Goal: Task Accomplishment & Management: Manage account settings

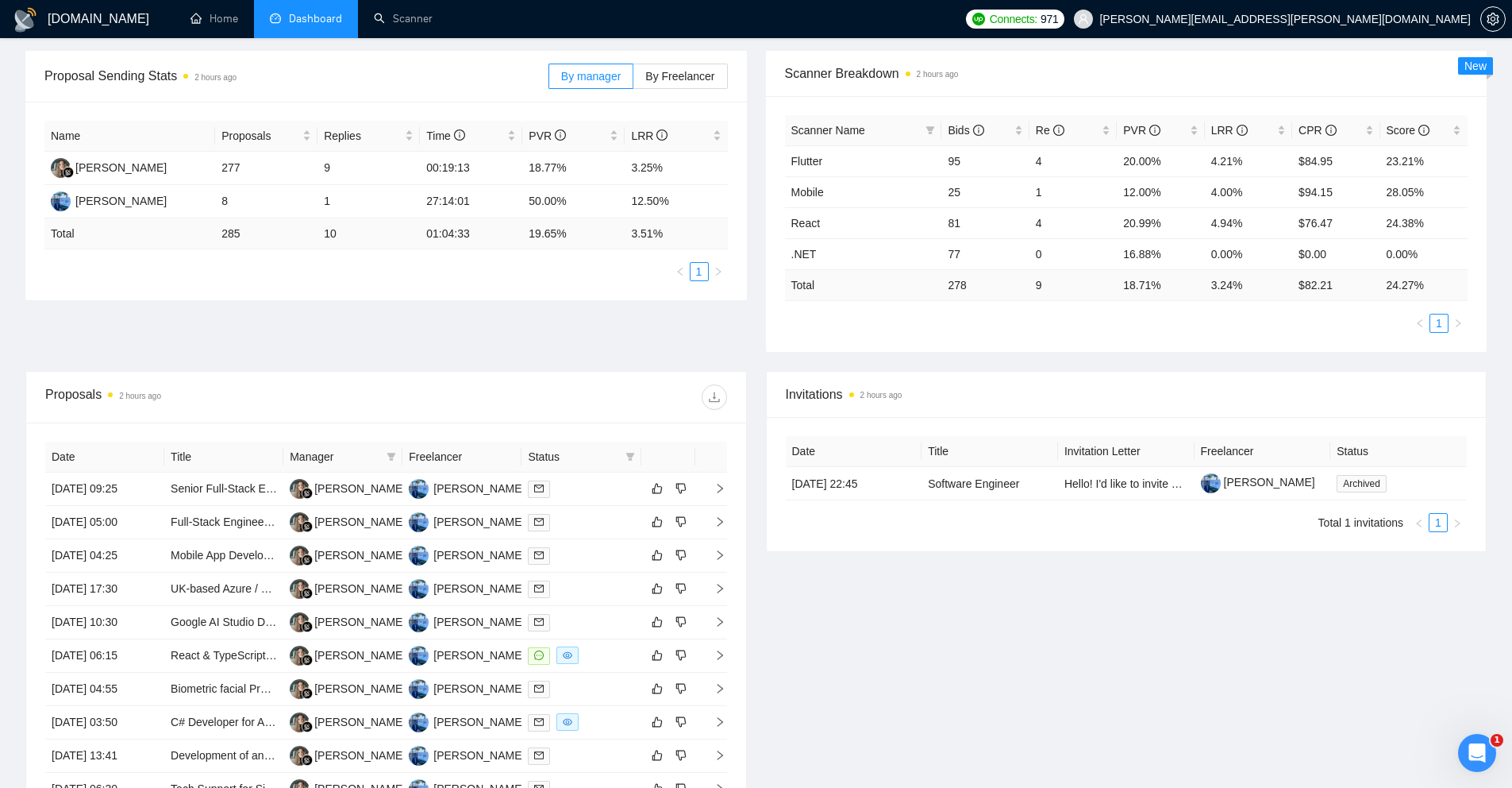
scroll to position [440, 0]
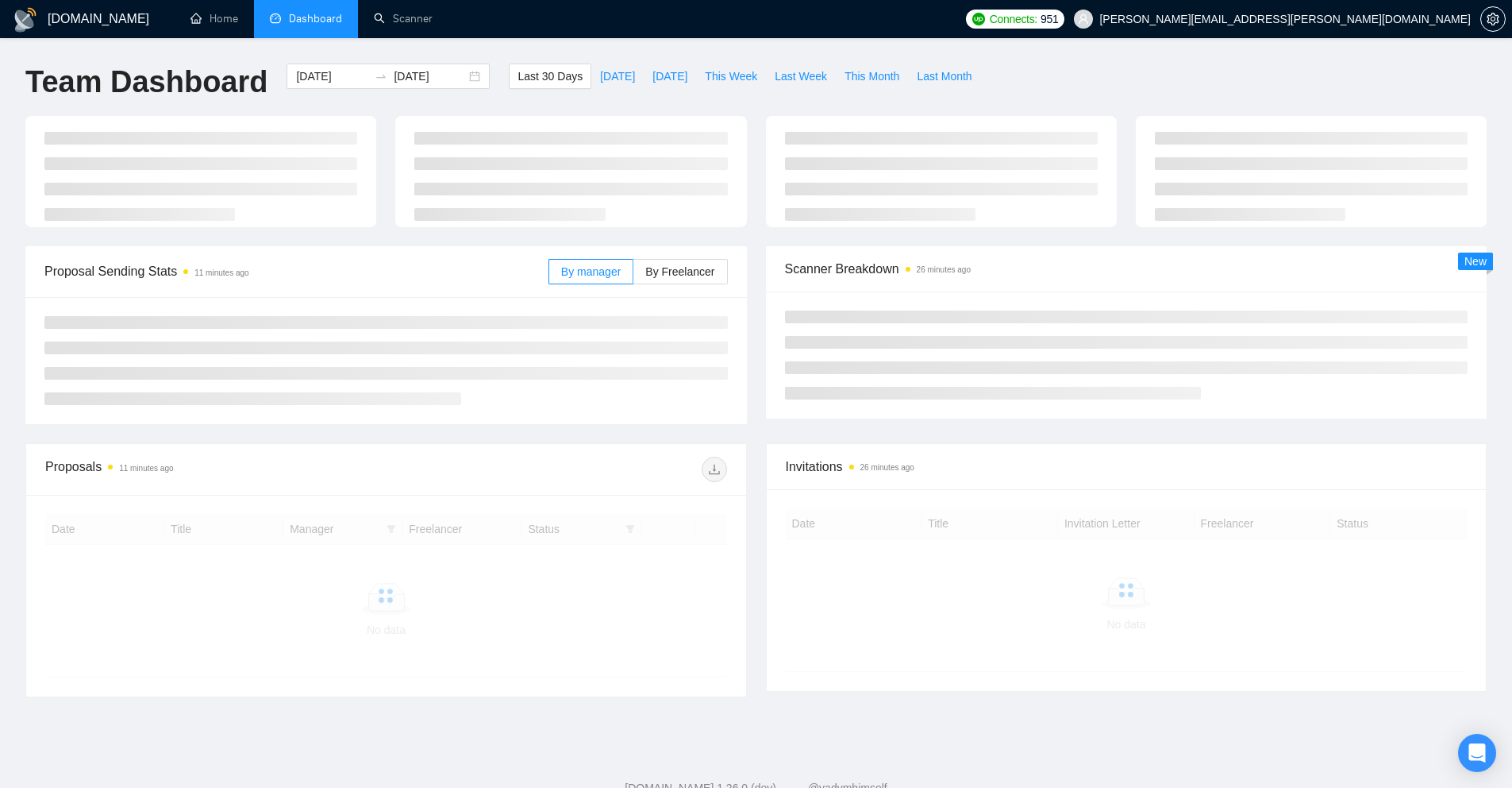
click at [1321, 26] on span "[PERSON_NAME][EMAIL_ADDRESS][PERSON_NAME][DOMAIN_NAME]" at bounding box center [1272, 19] width 416 height 51
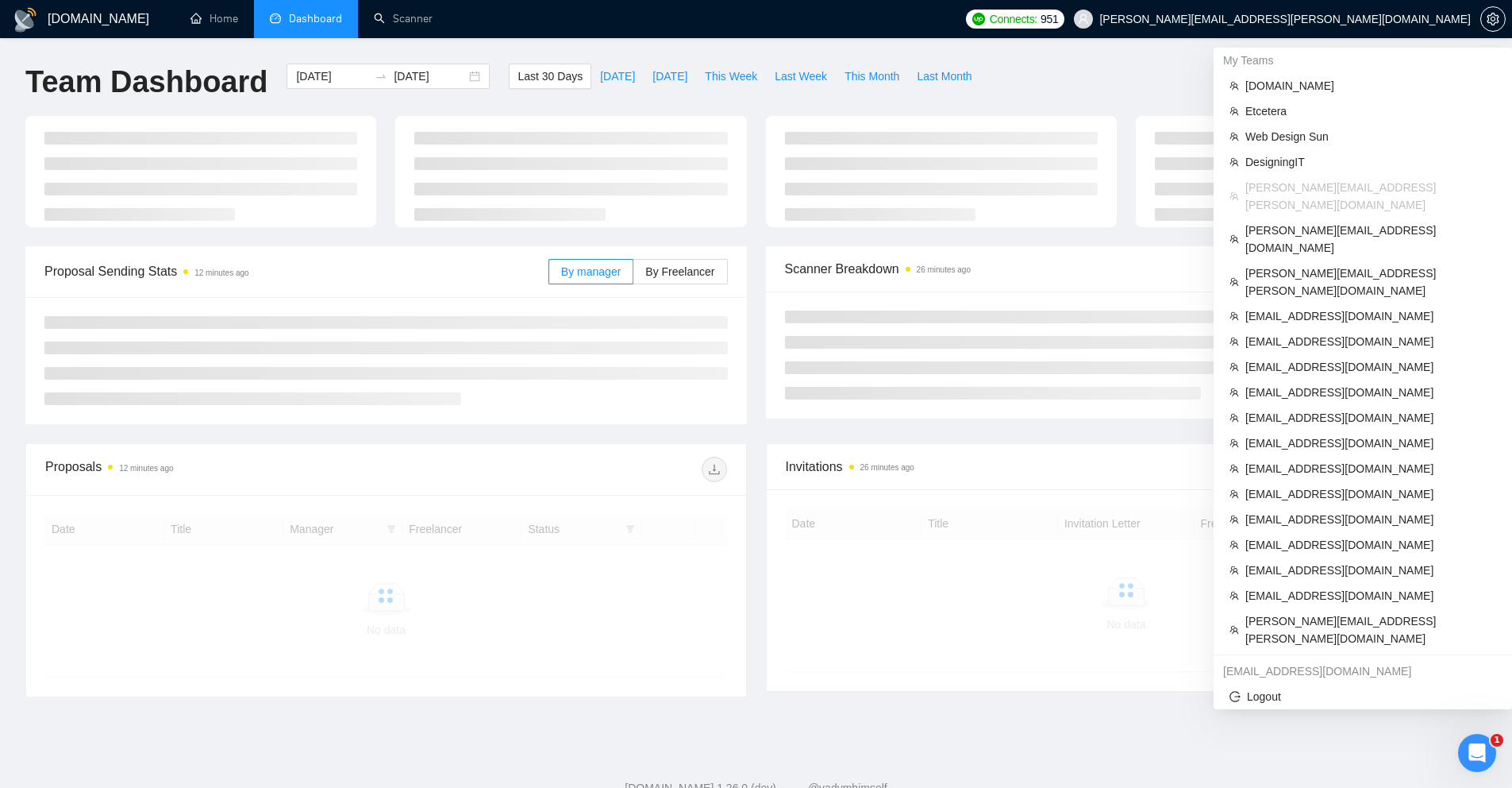
click at [1396, 19] on span "[PERSON_NAME][EMAIL_ADDRESS][PERSON_NAME][DOMAIN_NAME]" at bounding box center [1285, 19] width 372 height 0
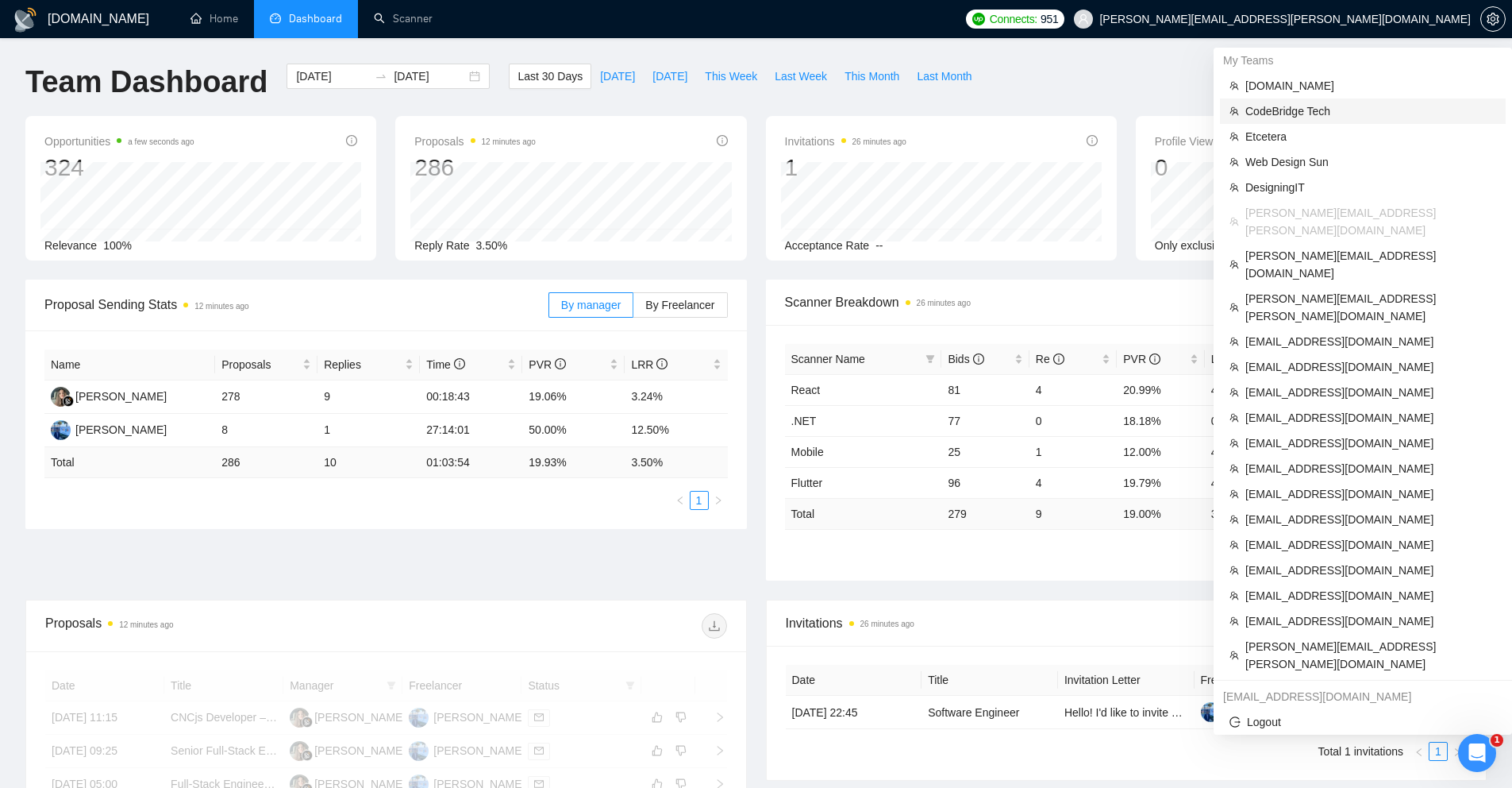
click at [1341, 105] on span "CodeBridge Tech" at bounding box center [1371, 111] width 250 height 17
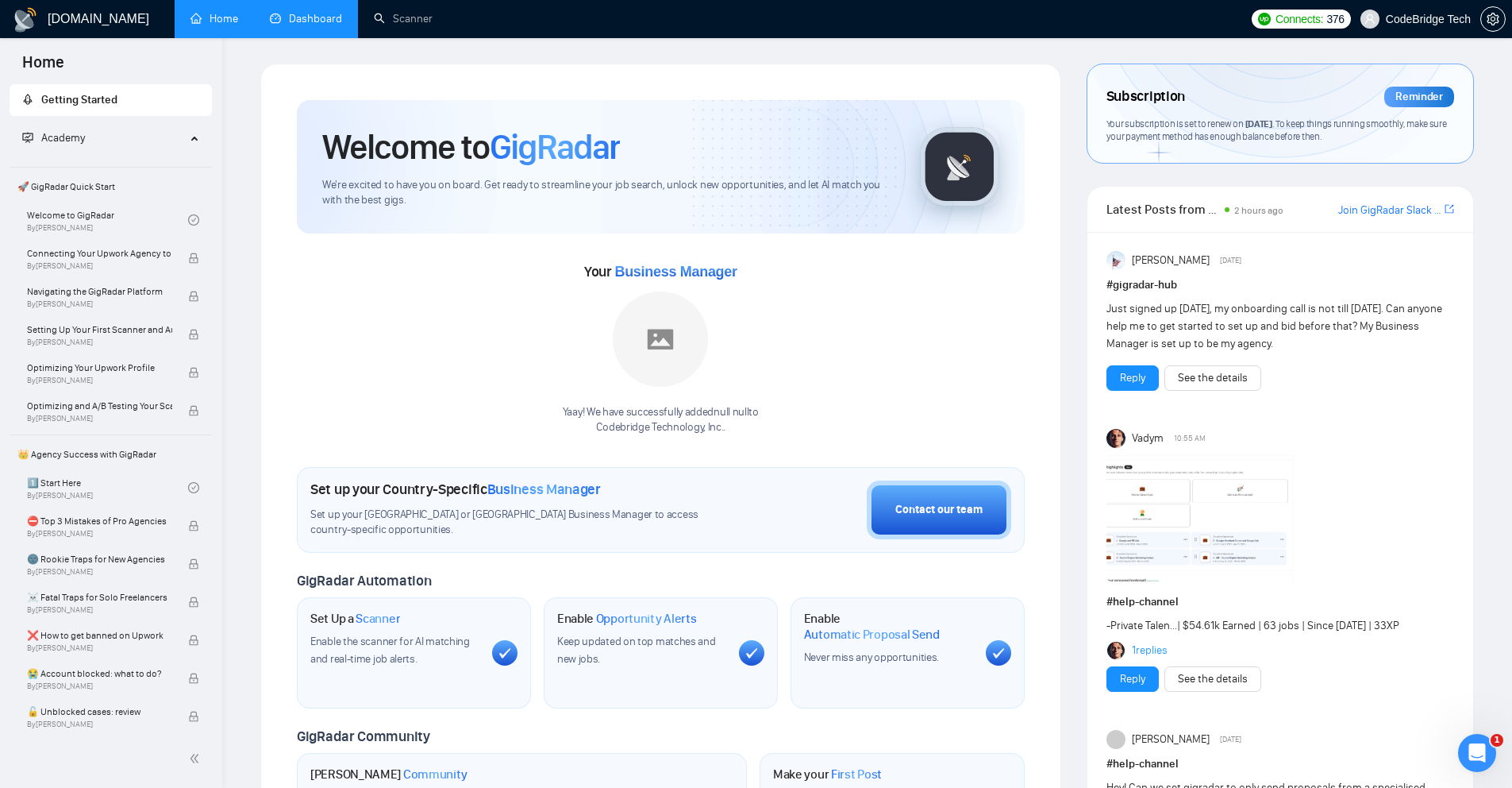
click at [306, 23] on link "Dashboard" at bounding box center [306, 19] width 72 height 13
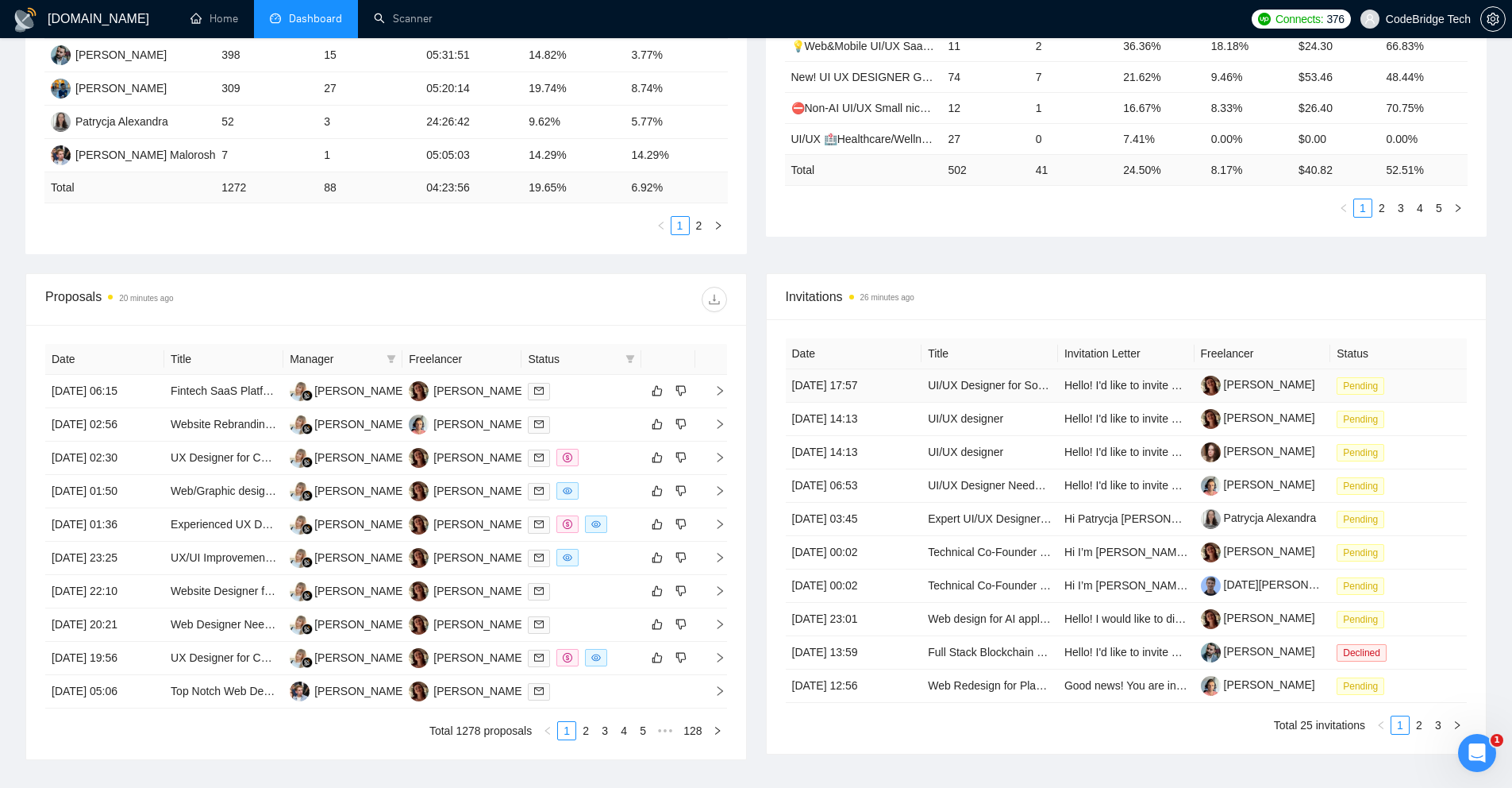
scroll to position [339, 0]
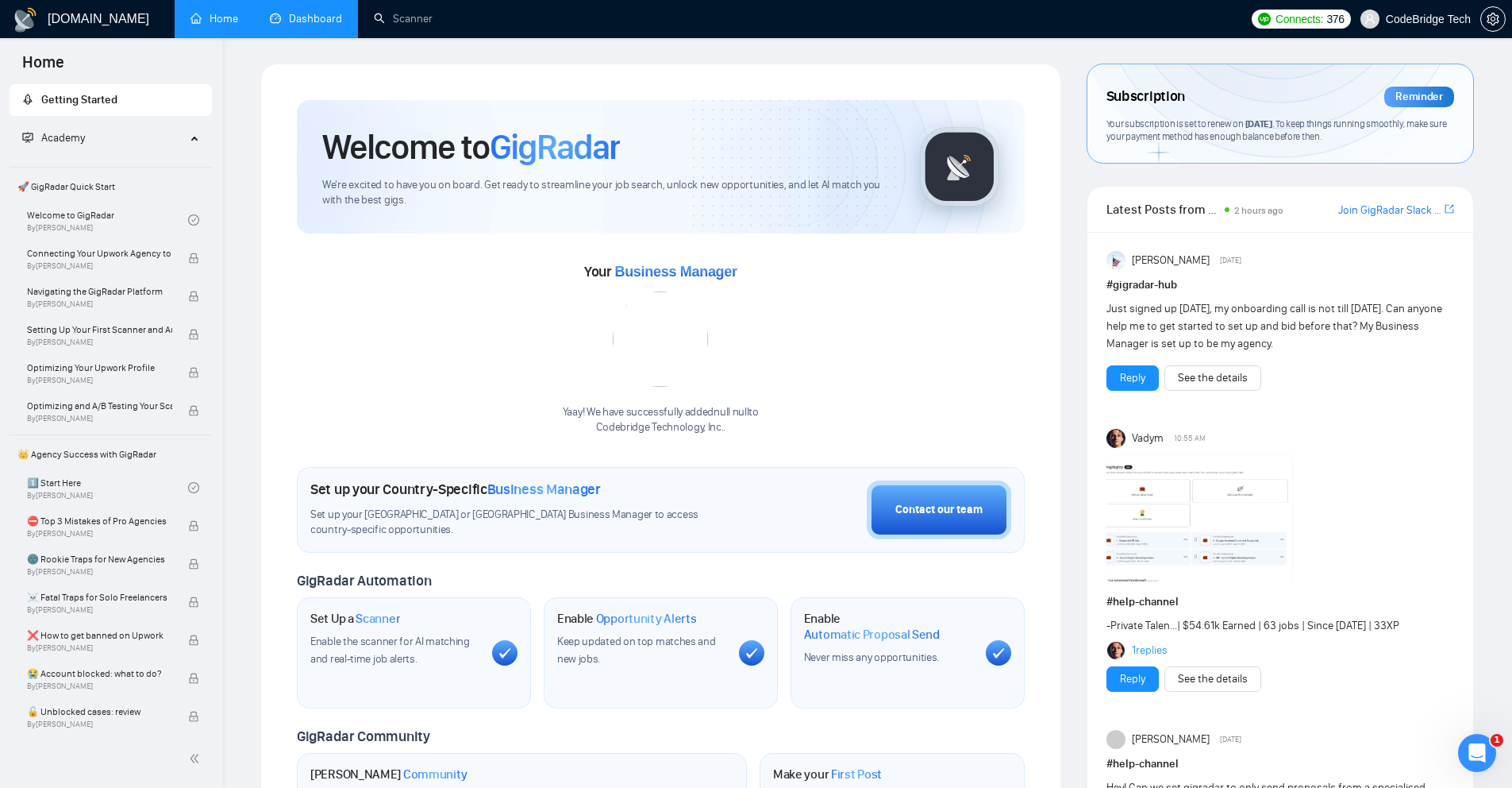
click at [287, 18] on link "Dashboard" at bounding box center [306, 19] width 72 height 13
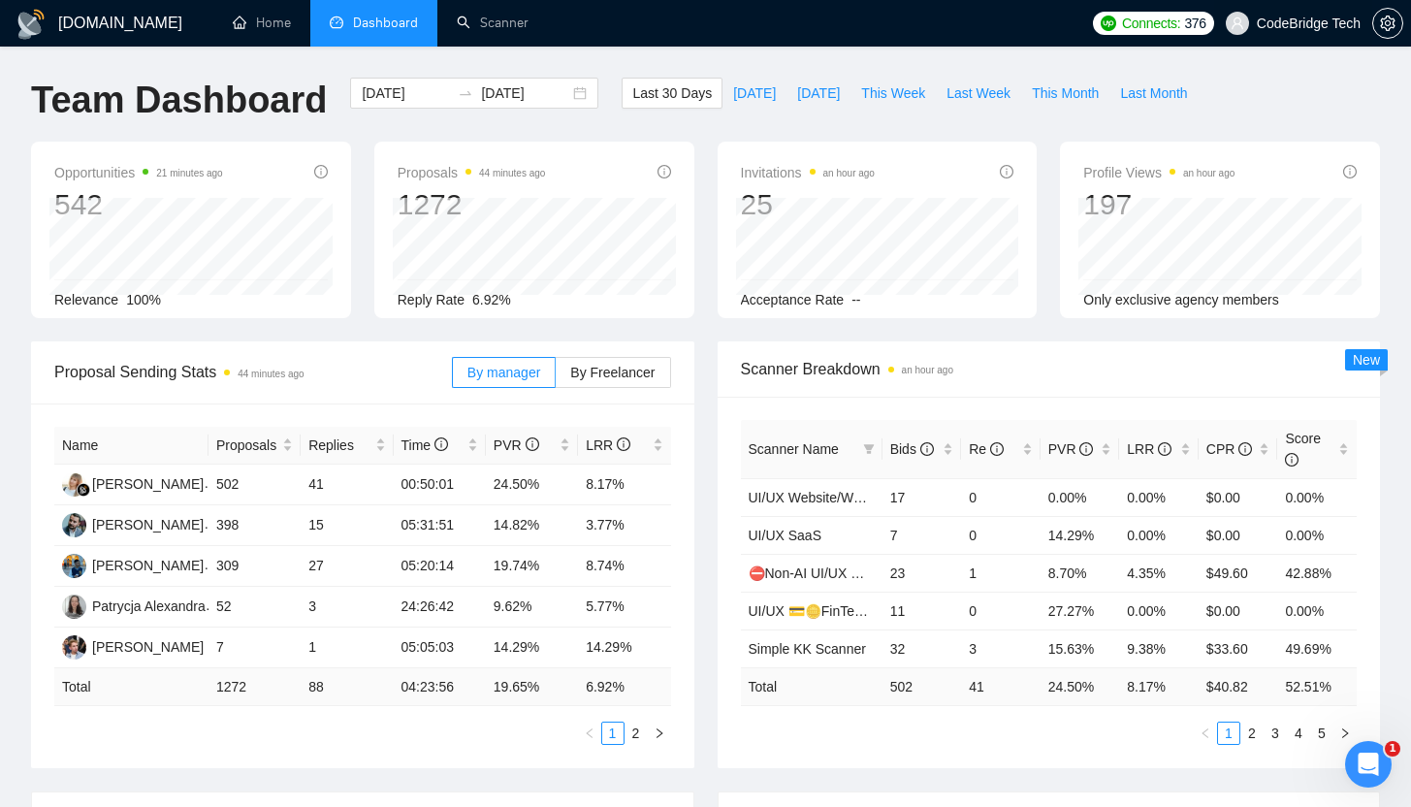
click at [1285, 23] on span "CodeBridge Tech" at bounding box center [1309, 23] width 104 height 0
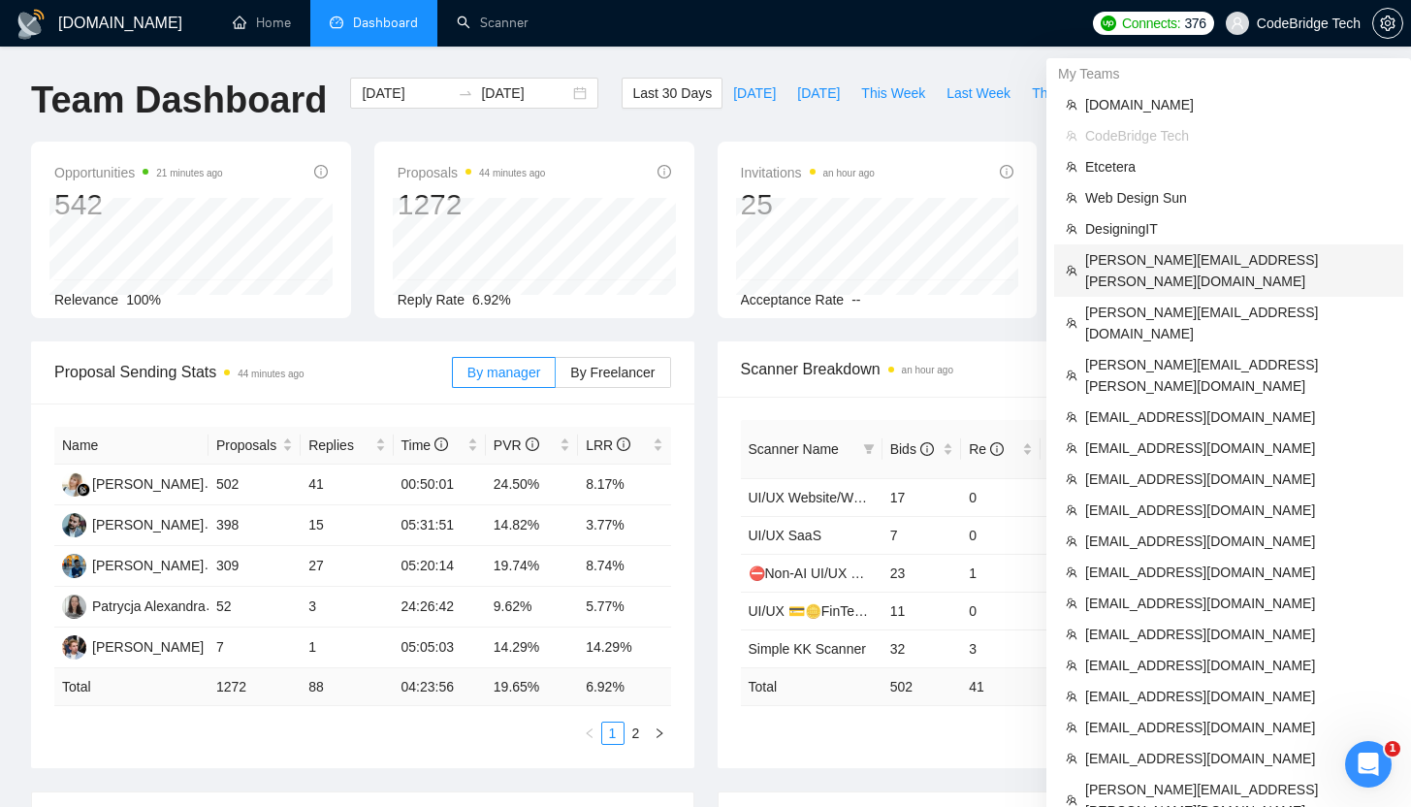
click at [1148, 261] on span "martin.castellon@netforemost.com" at bounding box center [1238, 270] width 306 height 43
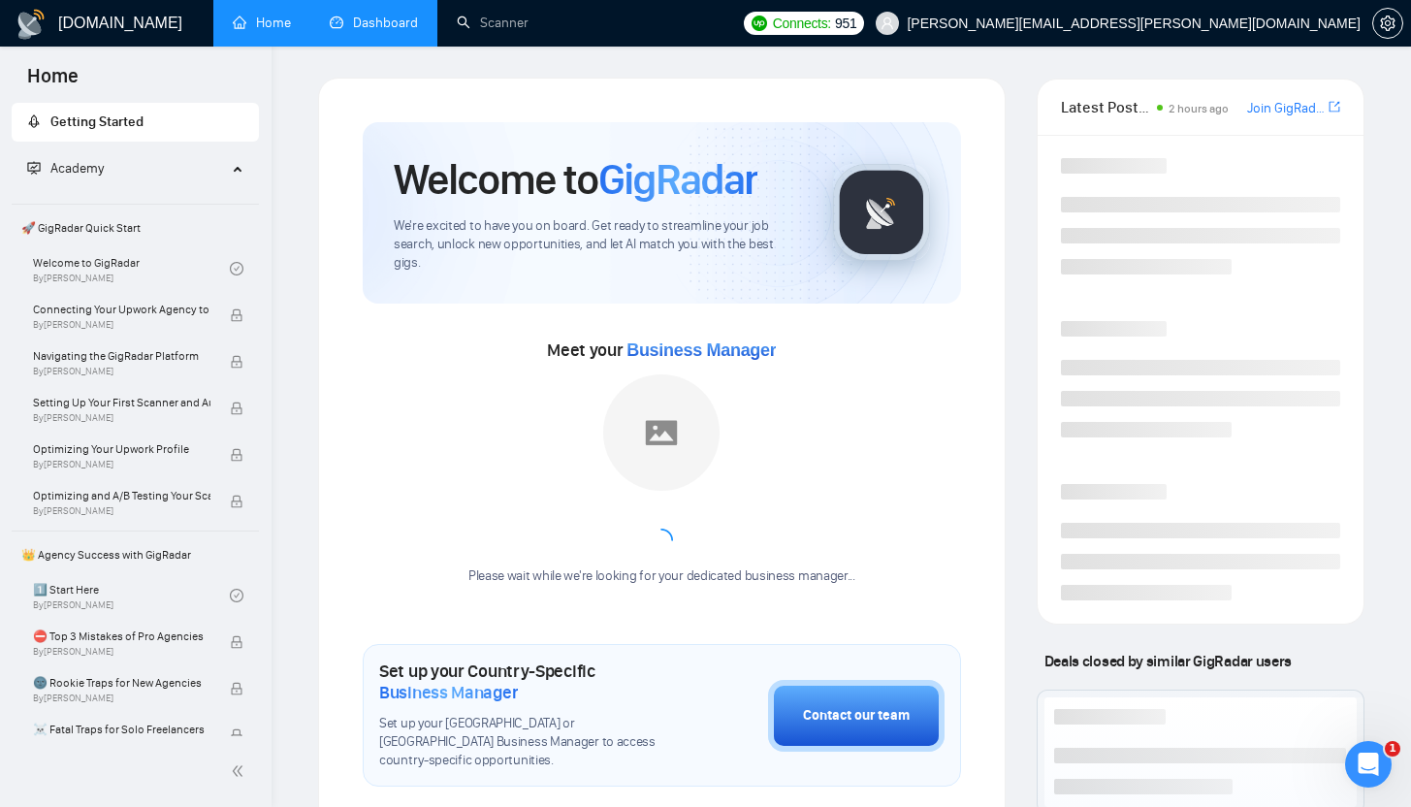
click at [358, 31] on link "Dashboard" at bounding box center [374, 23] width 88 height 16
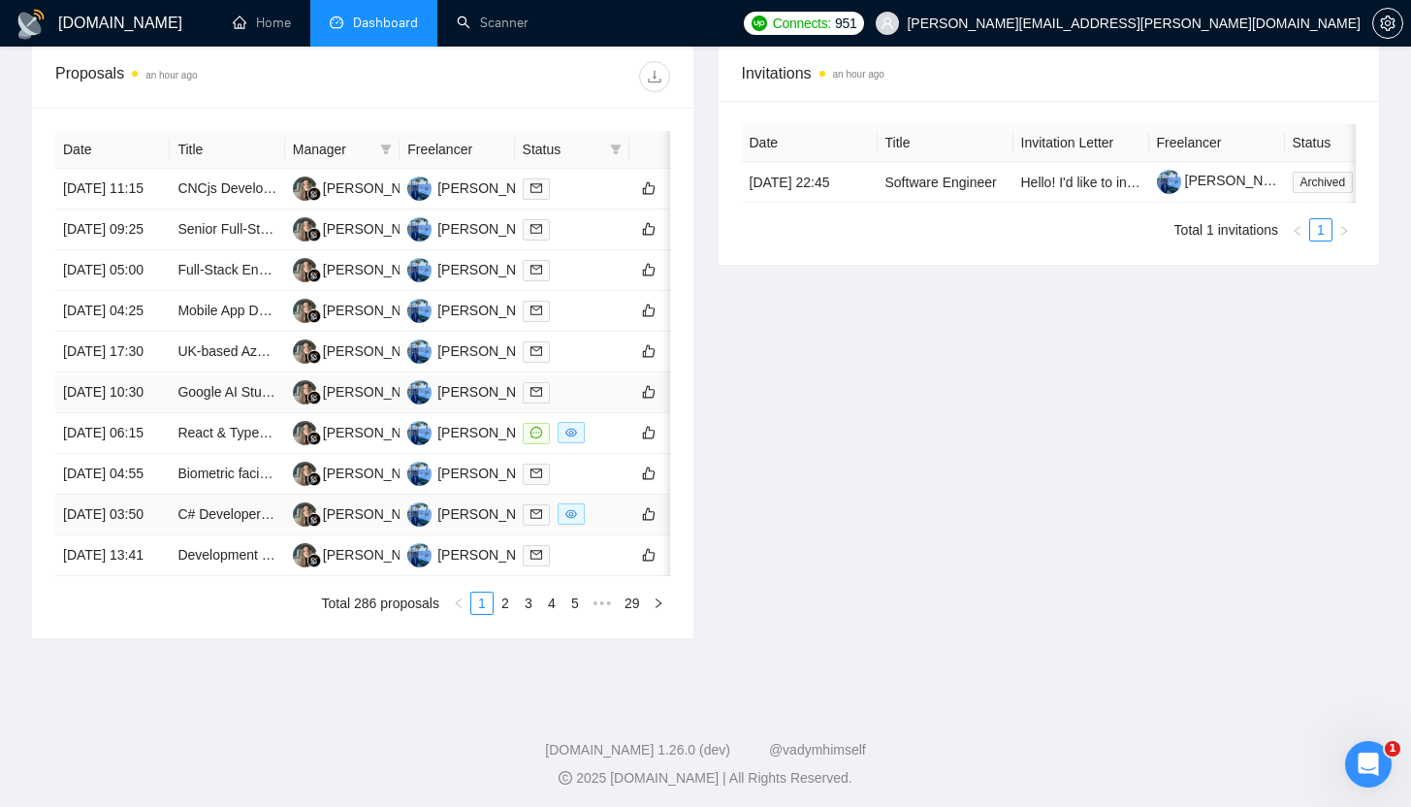
scroll to position [680, 0]
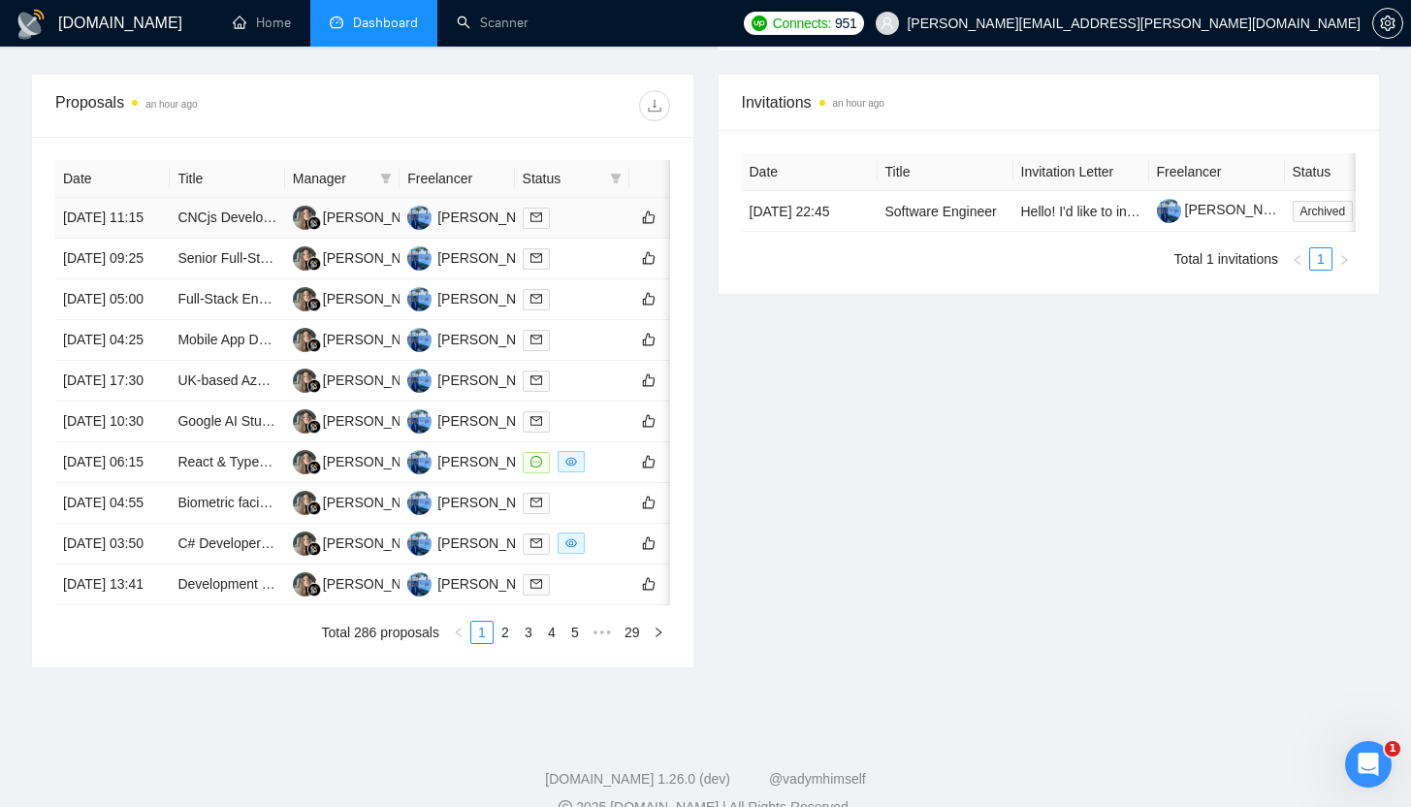
click at [574, 228] on div at bounding box center [572, 218] width 99 height 22
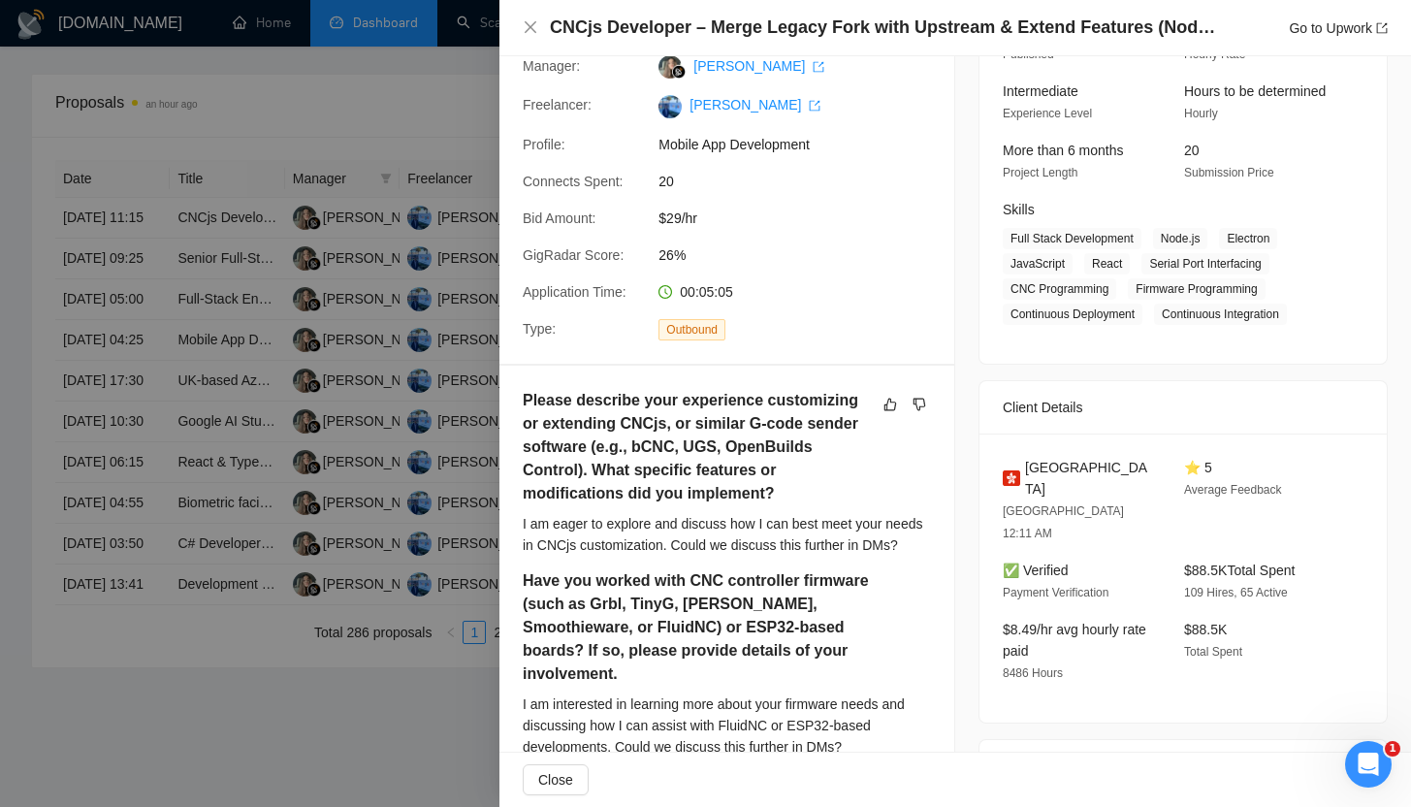
scroll to position [183, 0]
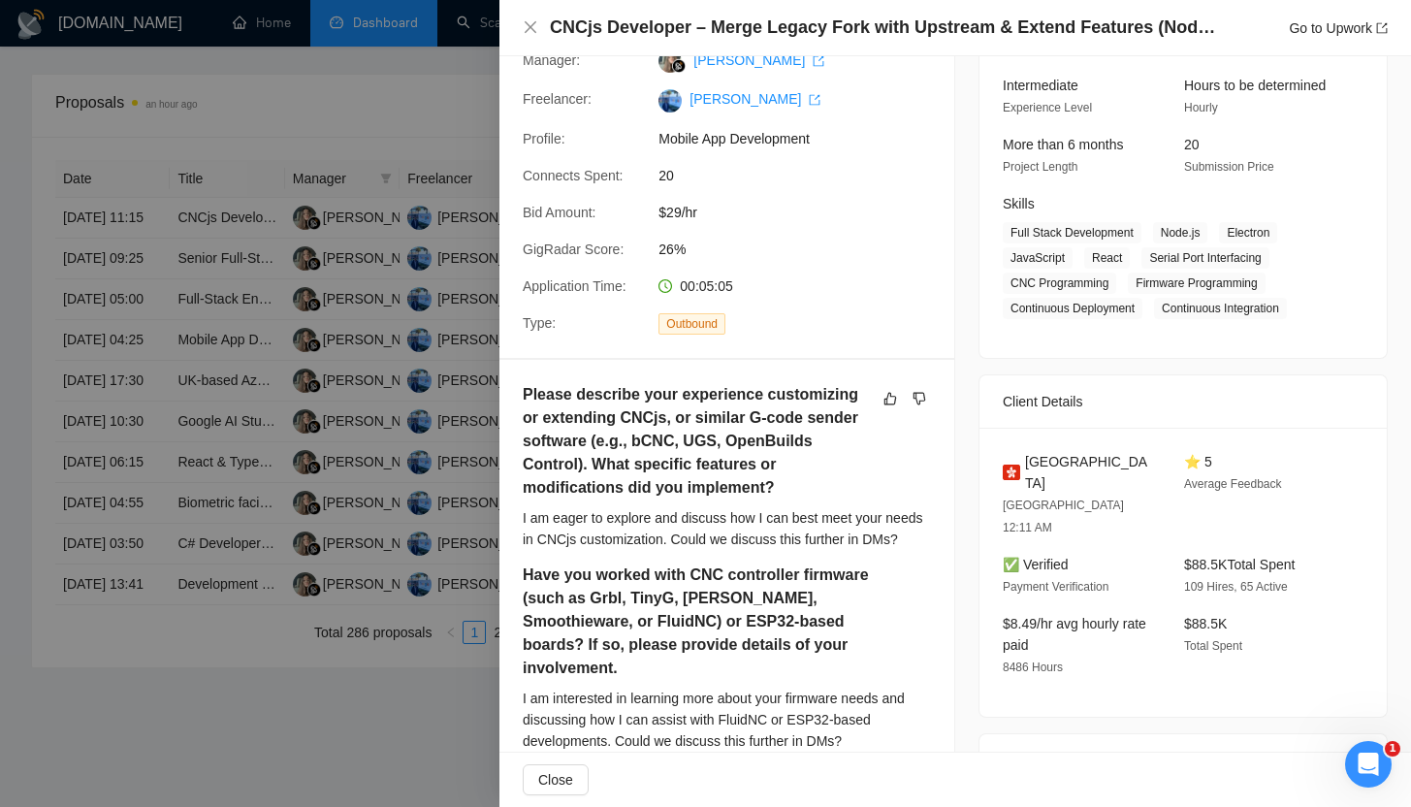
click at [336, 97] on div at bounding box center [705, 403] width 1411 height 807
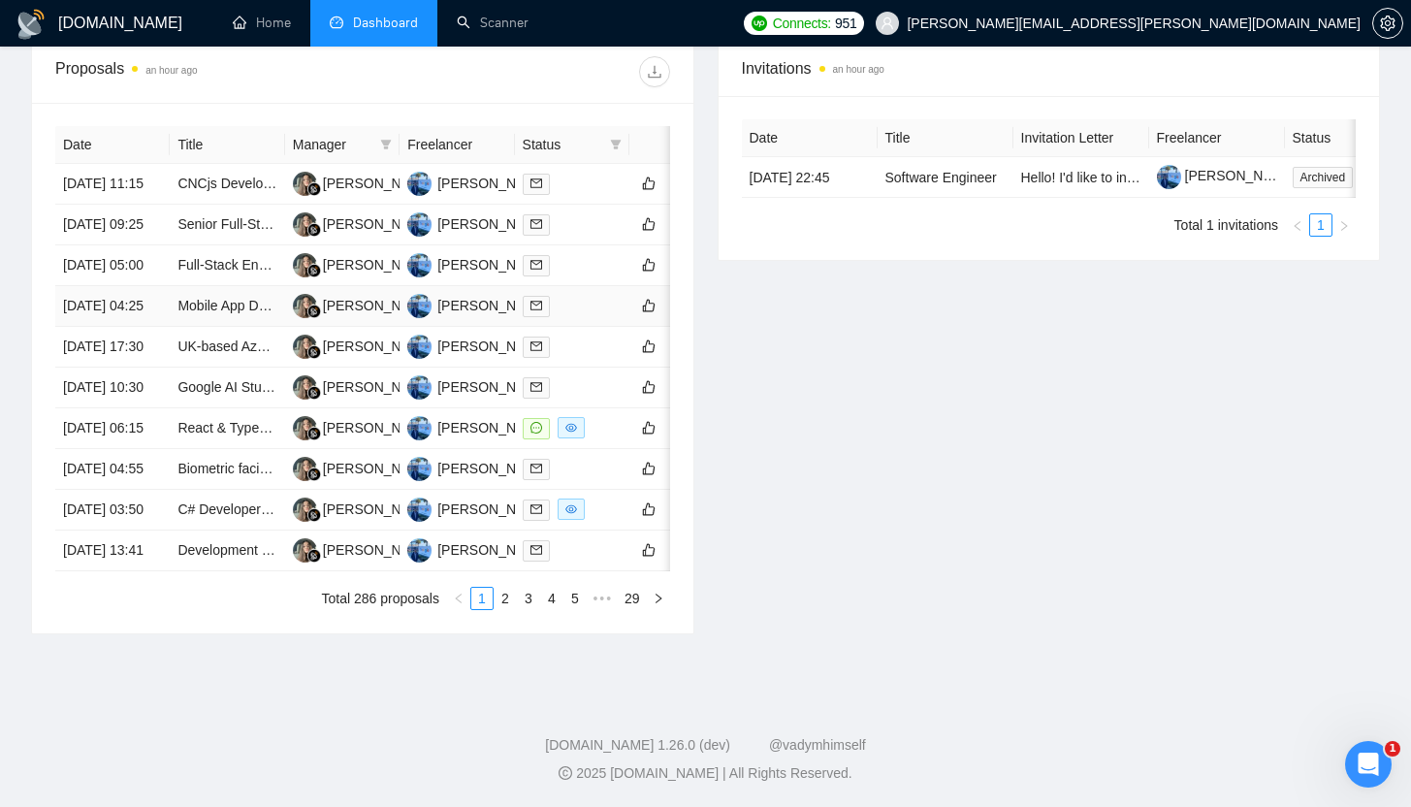
scroll to position [913, 0]
click at [628, 604] on link "29" at bounding box center [632, 598] width 27 height 21
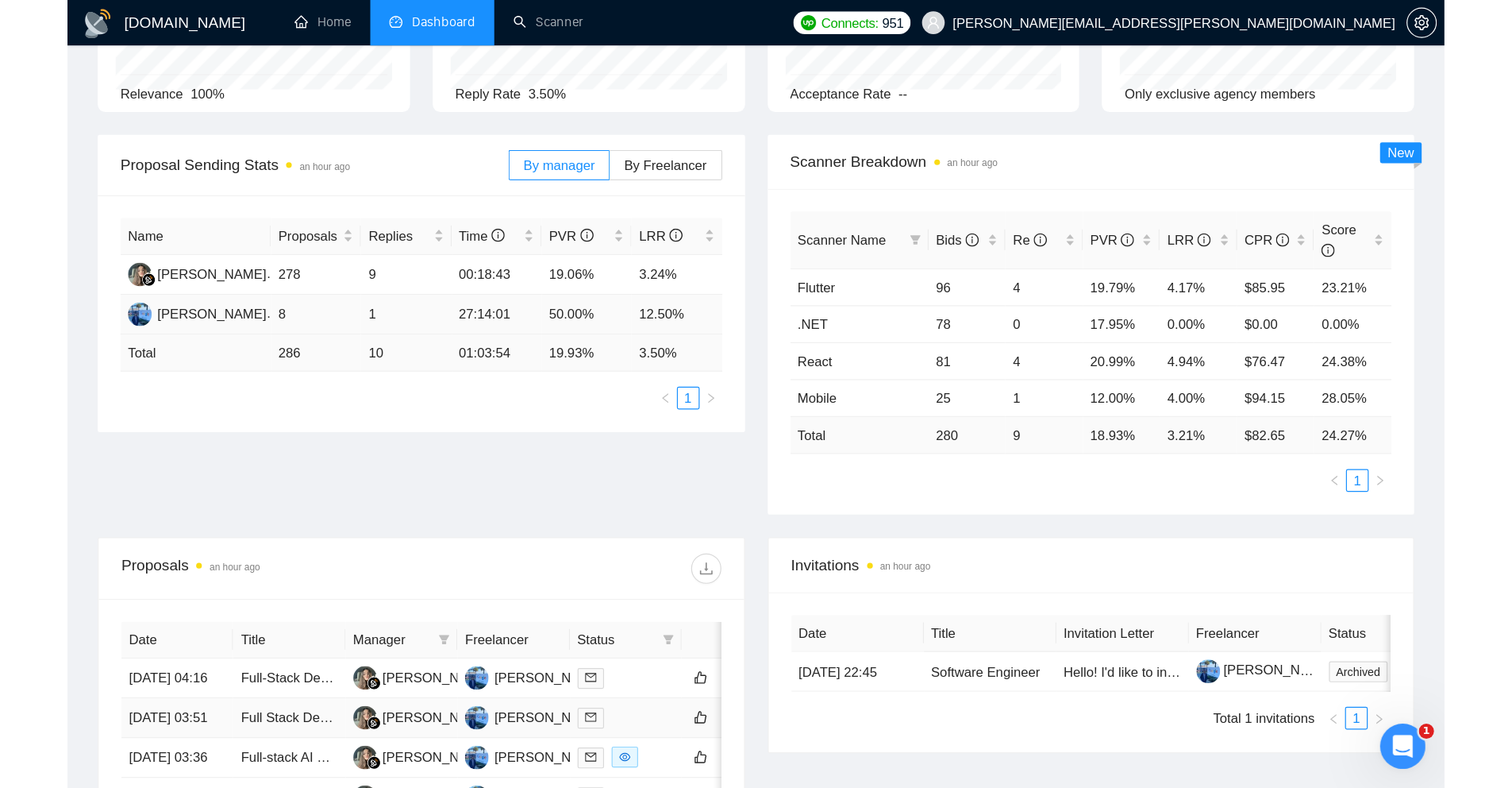
scroll to position [169, 0]
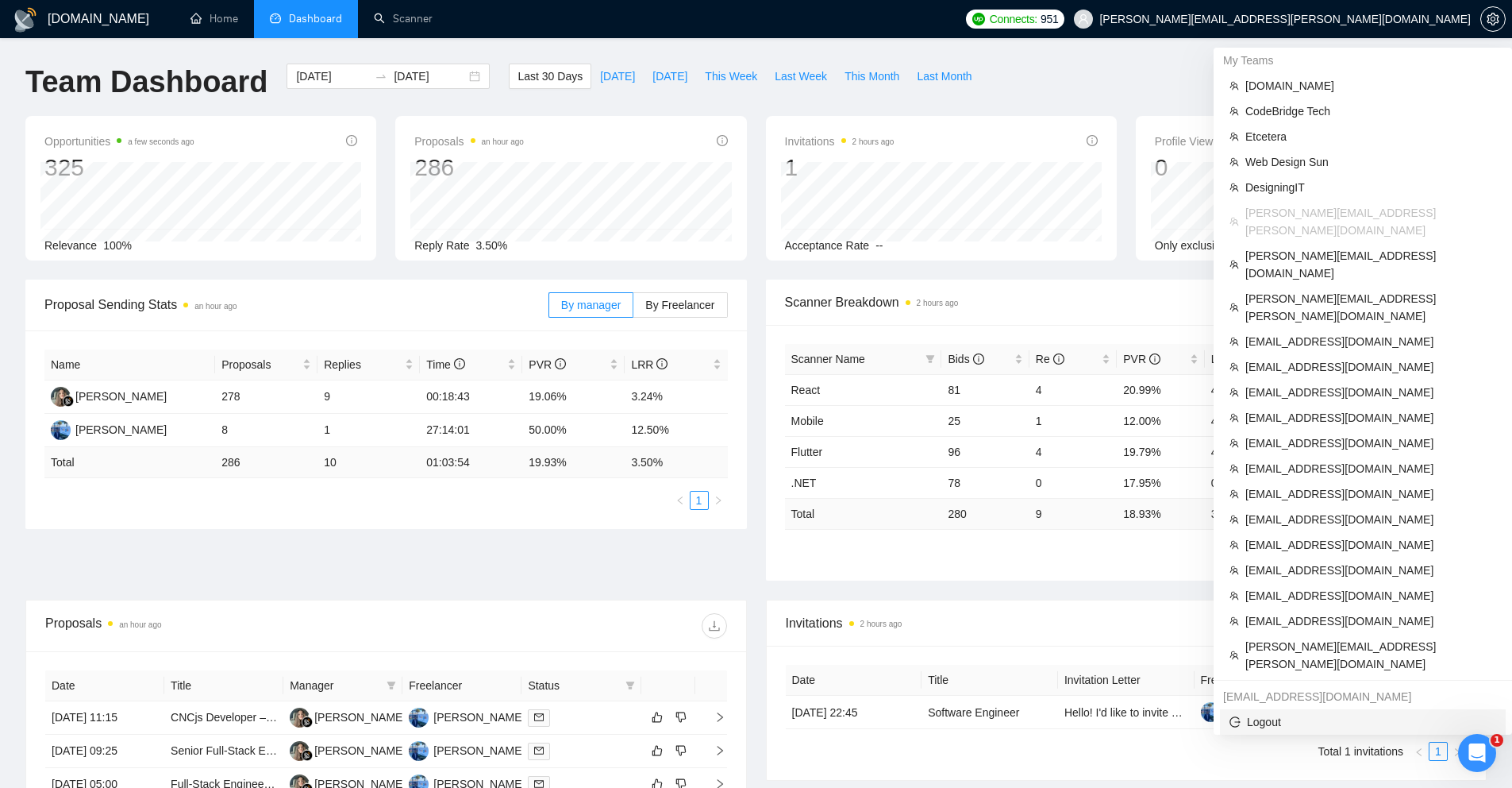
click at [1268, 713] on span "Logout" at bounding box center [1363, 722] width 267 height 17
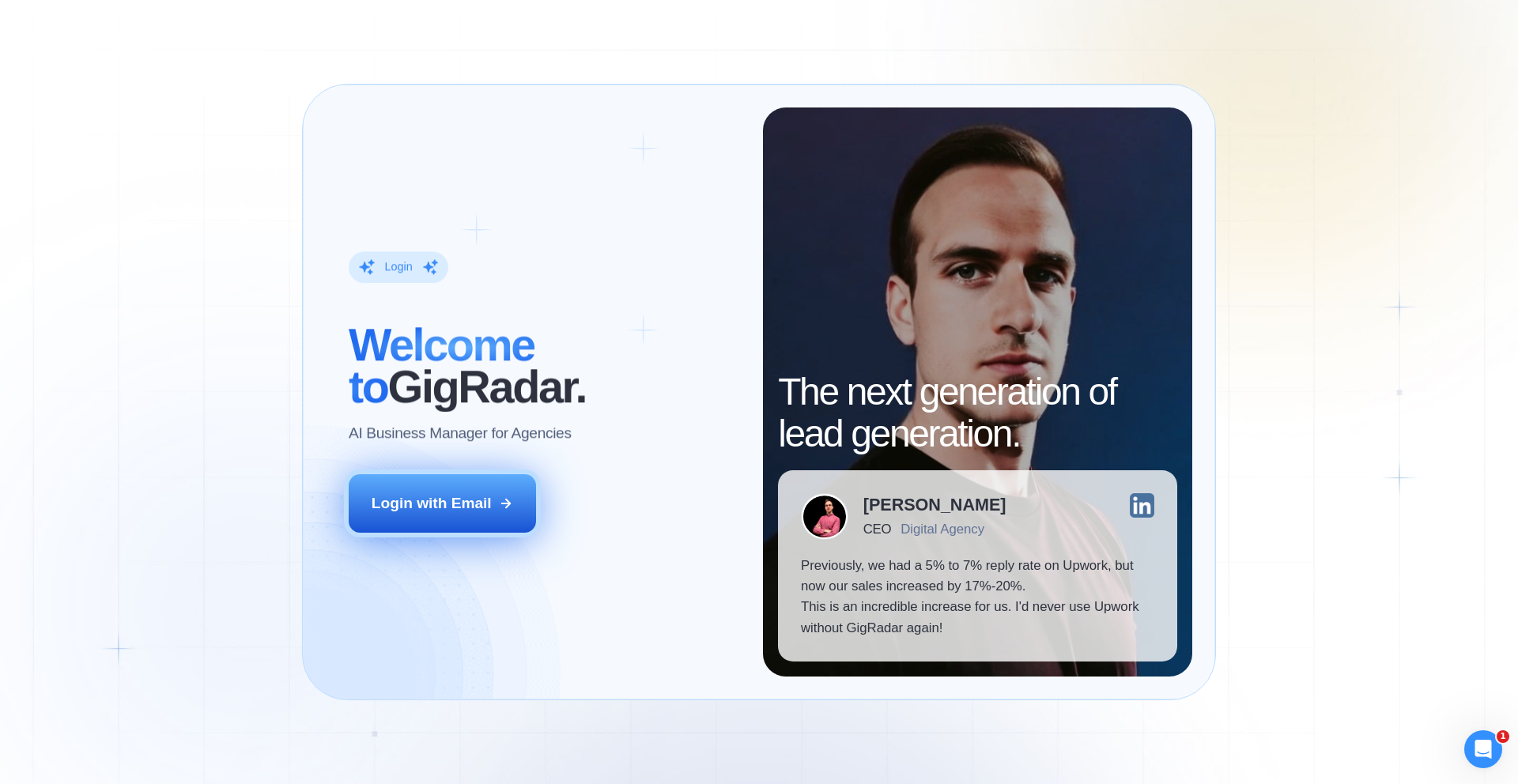
click at [466, 509] on div "Login with Email" at bounding box center [431, 503] width 120 height 20
